Goal: Navigation & Orientation: Find specific page/section

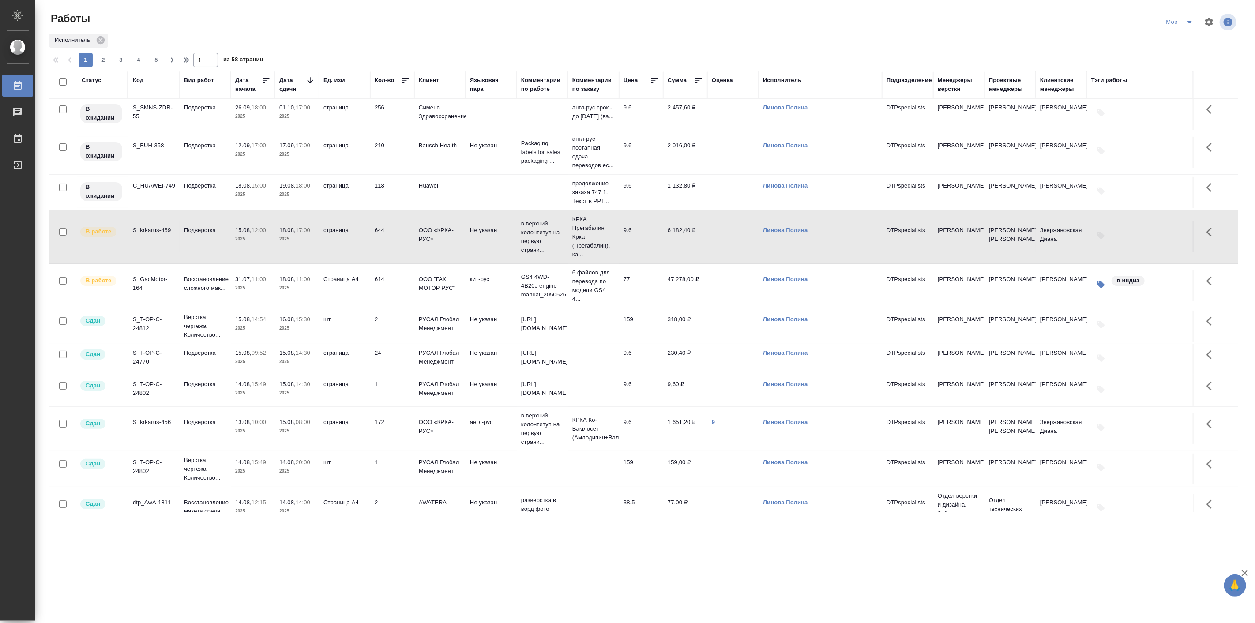
click at [1193, 21] on icon "split button" at bounding box center [1190, 22] width 11 height 11
click at [1183, 68] on li "Подбор" at bounding box center [1182, 68] width 50 height 14
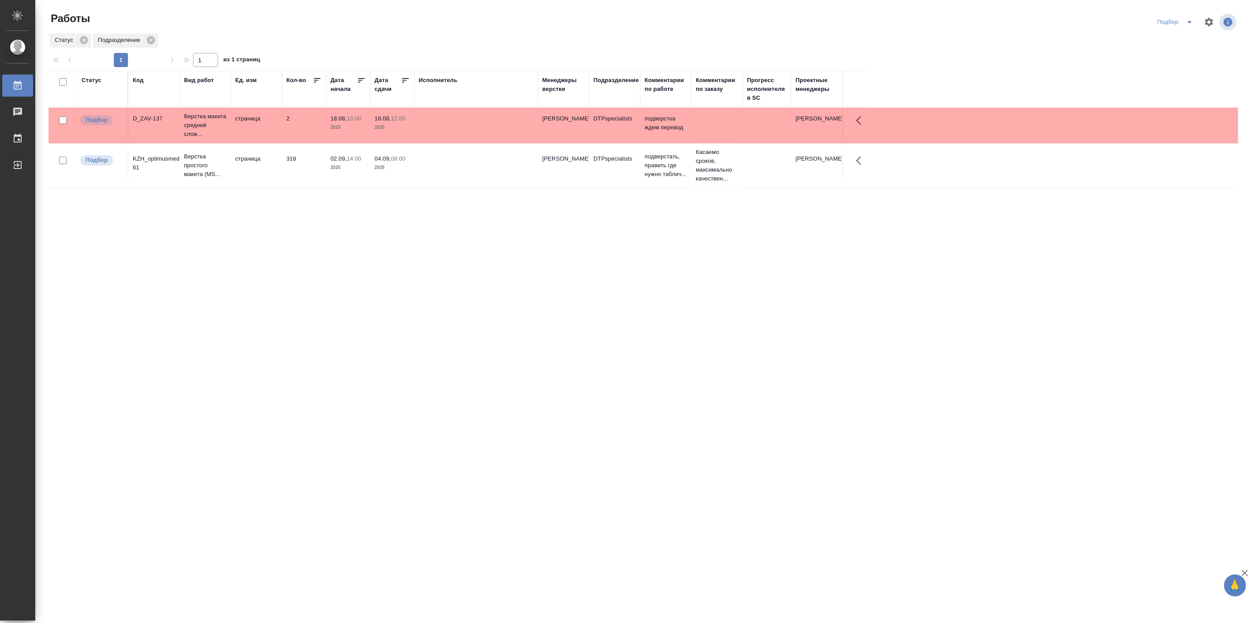
click at [286, 529] on div ".cls-1 fill:#fff; AWATERA Linova Polina Работы 0 Чаты График Выйти Работы Подбо…" at bounding box center [627, 311] width 1255 height 623
